Goal: Download file/media

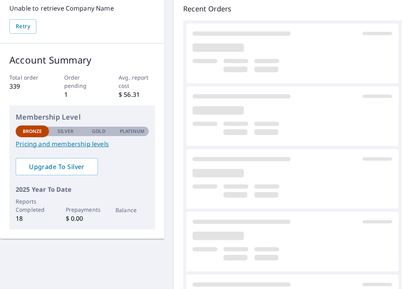
scroll to position [117, 0]
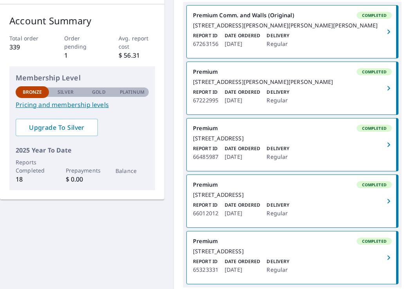
click at [222, 142] on div "[STREET_ADDRESS]" at bounding box center [292, 138] width 199 height 7
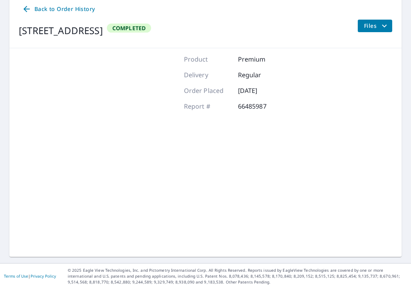
scroll to position [83, 0]
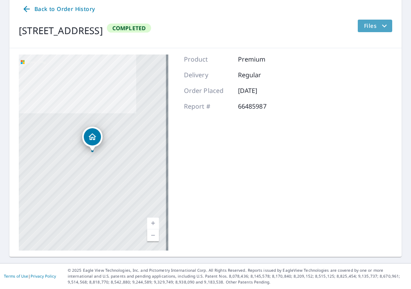
click at [365, 23] on span "Files" at bounding box center [376, 25] width 25 height 9
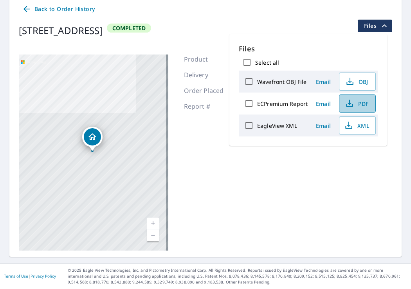
click at [362, 102] on span "PDF" at bounding box center [356, 103] width 25 height 9
click at [350, 101] on icon "button" at bounding box center [349, 103] width 9 height 9
click at [363, 103] on span "PDF" at bounding box center [356, 103] width 25 height 9
click at [314, 189] on div "[STREET_ADDRESS] A standard road map Aerial A detailed look from above Labels L…" at bounding box center [205, 152] width 392 height 208
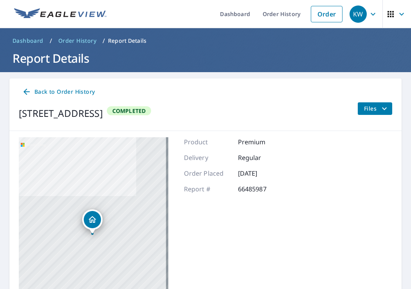
scroll to position [0, 0]
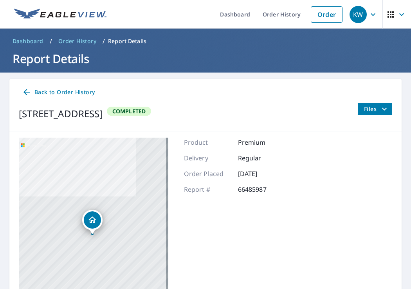
click at [364, 109] on span "Files" at bounding box center [376, 108] width 25 height 9
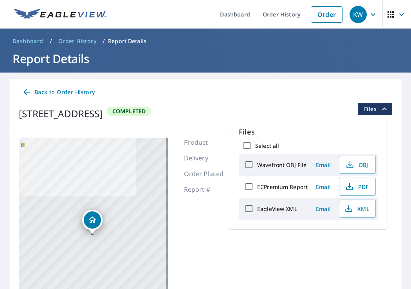
click at [323, 186] on span "Email" at bounding box center [323, 186] width 19 height 7
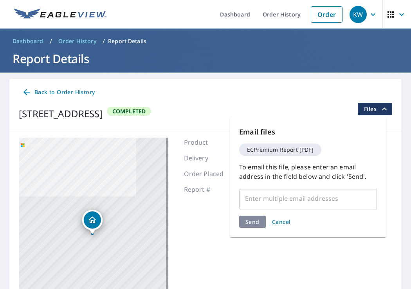
click at [282, 221] on span "Cancel" at bounding box center [281, 221] width 19 height 7
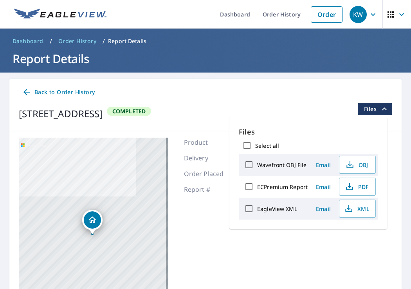
click at [223, 249] on div "Product Premium Delivery Regular Order Placed [DATE] Report # 66485987" at bounding box center [234, 235] width 101 height 196
